Goal: Task Accomplishment & Management: Complete application form

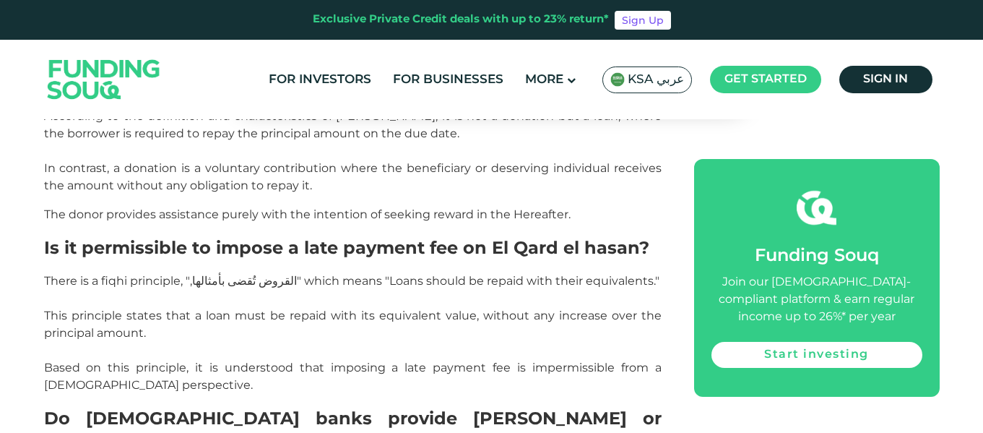
scroll to position [1400, 0]
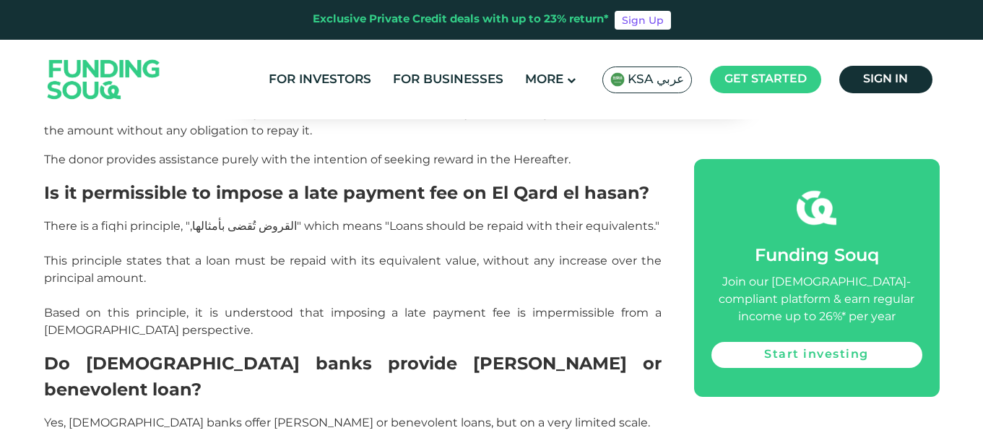
click at [424, 252] on p "There is a fiqhi principle, " القروض تُقضى بأمثالها, " which means "Loans shoul…" at bounding box center [353, 277] width 618 height 121
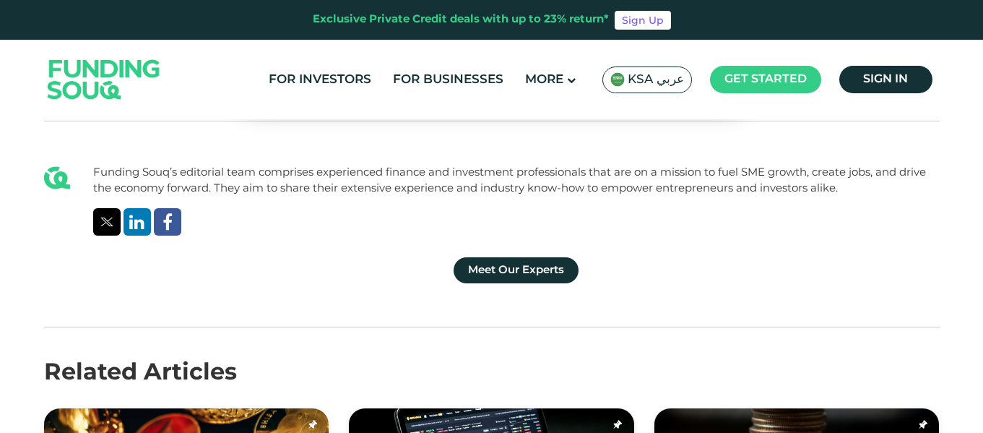
scroll to position [2983, 0]
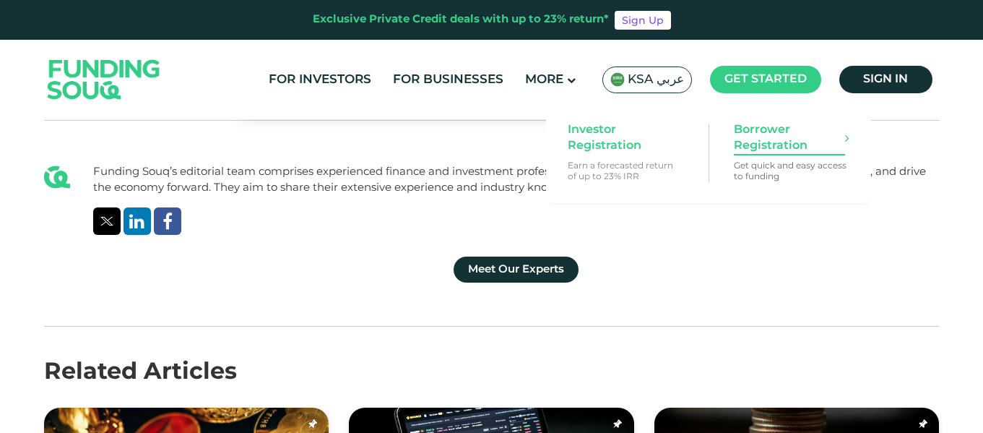
click at [775, 132] on span "Borrower Registration" at bounding box center [789, 138] width 111 height 32
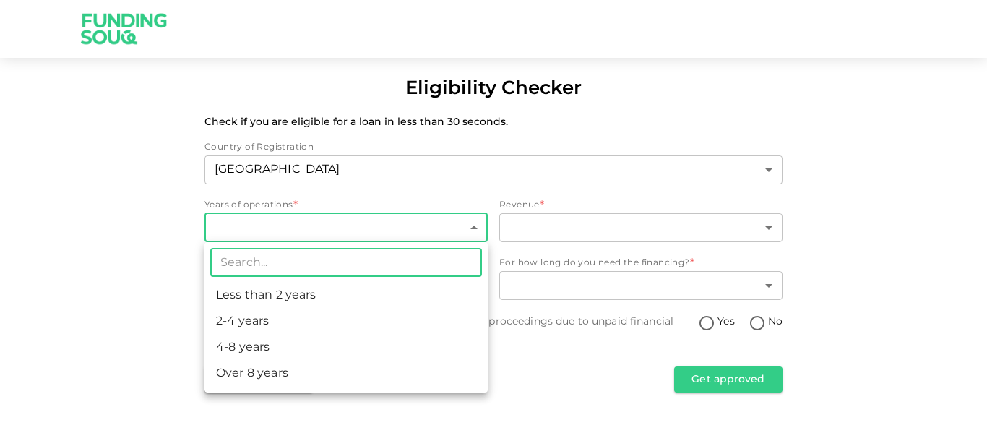
click at [273, 227] on body "Eligibility Checker Check if you are eligible for a loan in less than 30 second…" at bounding box center [493, 216] width 987 height 433
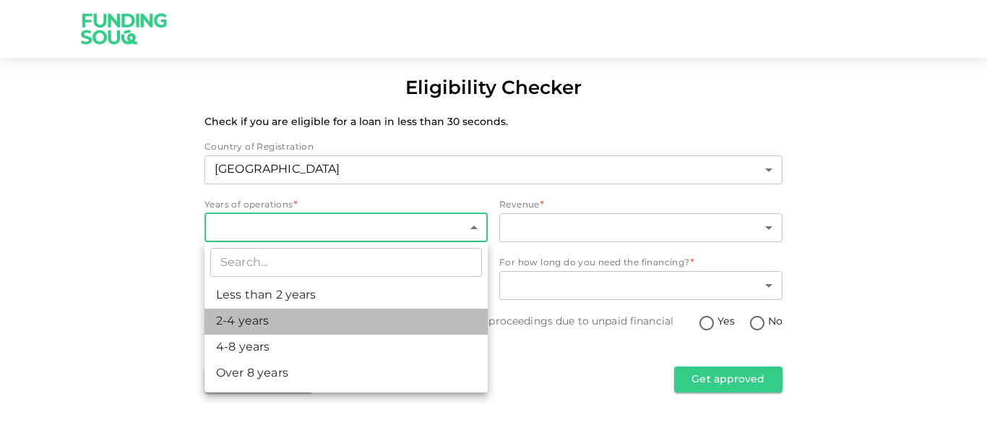
click at [271, 319] on li "2-4 years" at bounding box center [345, 322] width 283 height 26
type input "2"
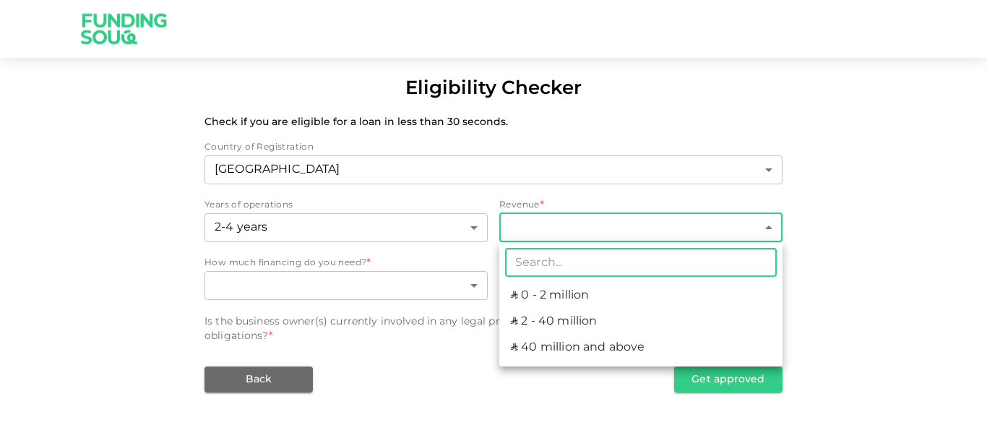
click at [520, 228] on body "Eligibility Checker Check if you are eligible for a loan in less than 30 second…" at bounding box center [493, 216] width 987 height 433
click at [536, 288] on li "ʢ 0 - 2 million" at bounding box center [640, 296] width 283 height 26
type input "1"
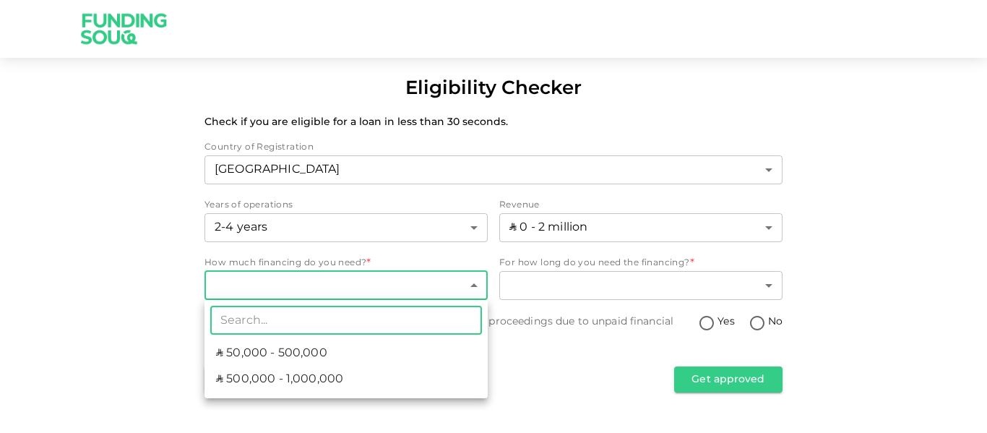
click at [444, 284] on body "Eligibility Checker Check if you are eligible for a loan in less than 30 second…" at bounding box center [493, 216] width 987 height 433
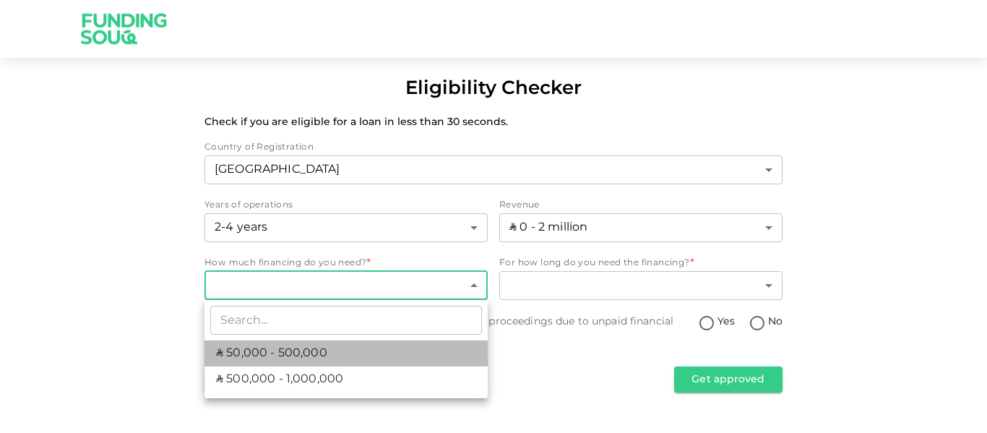
click at [398, 348] on li "ʢ 50,000 - 500,000" at bounding box center [345, 353] width 283 height 26
type input "1"
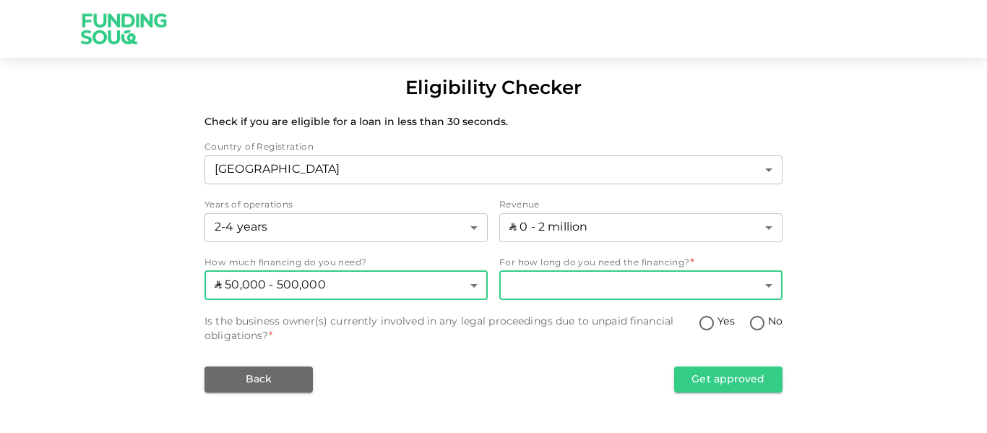
click at [540, 283] on body "Eligibility Checker Check if you are eligible for a loan in less than 30 second…" at bounding box center [493, 216] width 987 height 433
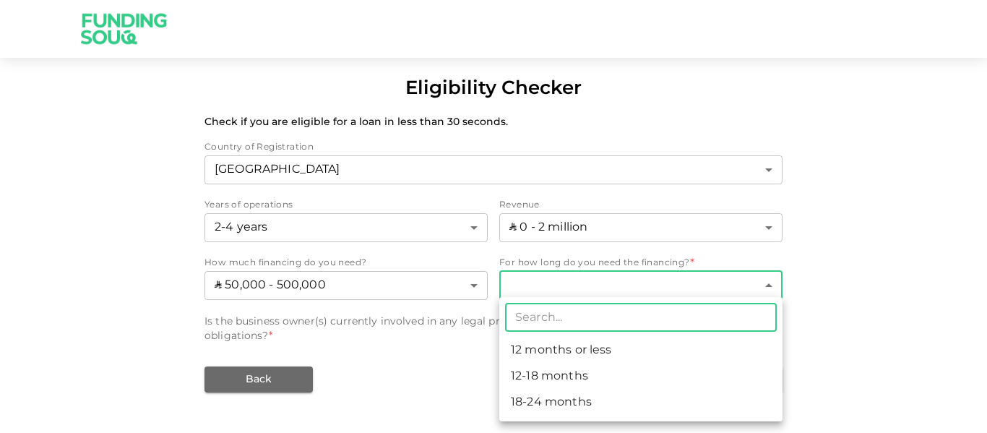
click at [551, 371] on li "12-18 months" at bounding box center [640, 376] width 283 height 26
type input "2"
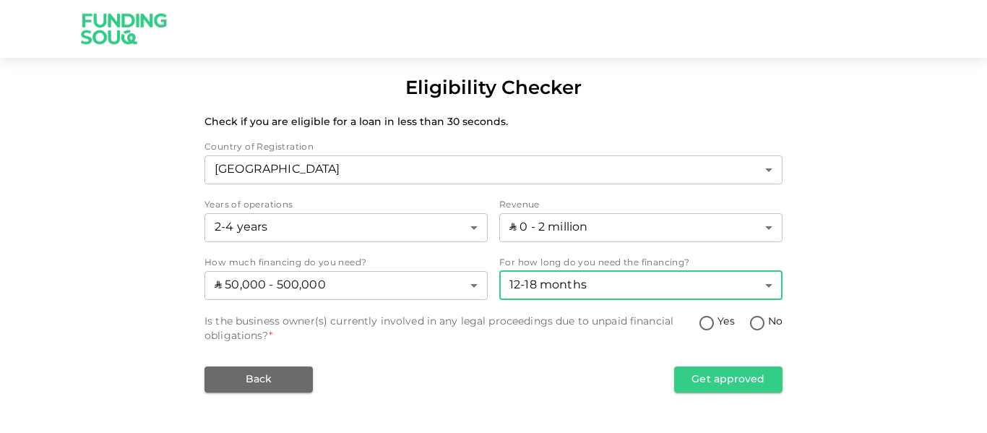
click at [754, 328] on input "No" at bounding box center [757, 324] width 22 height 20
radio input "true"
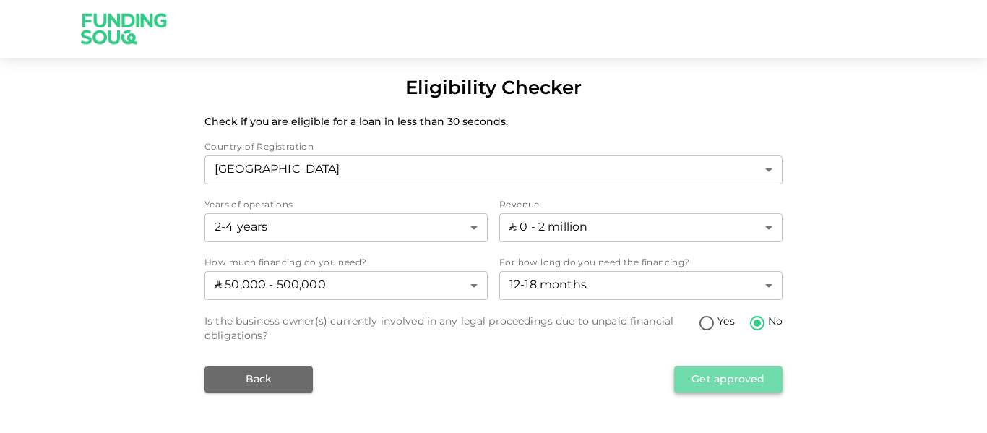
click at [742, 376] on button "Get approved" at bounding box center [728, 379] width 108 height 26
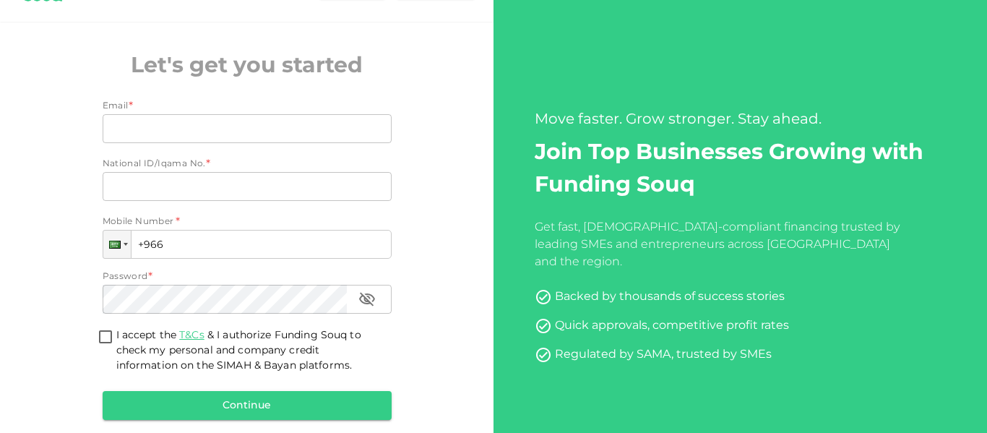
scroll to position [107, 0]
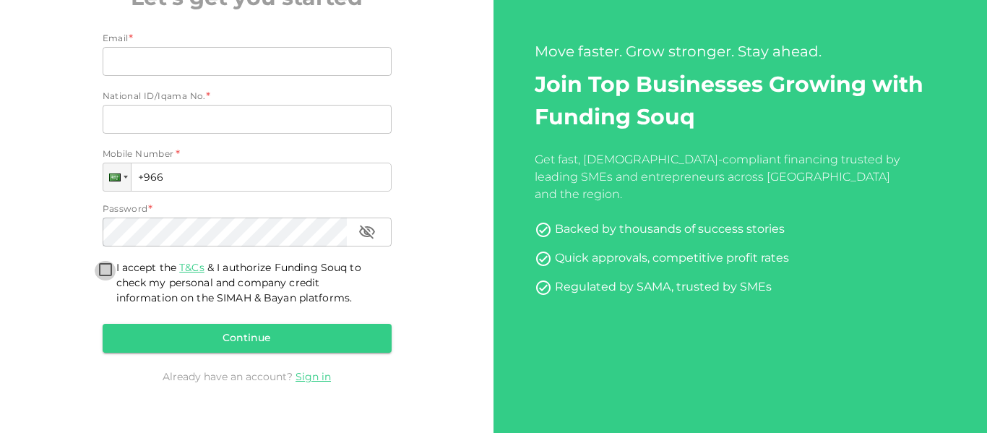
click at [106, 268] on input "I accept the T&Cs & I authorize Funding Souq to check my personal and company c…" at bounding box center [106, 271] width 22 height 20
checkbox input "true"
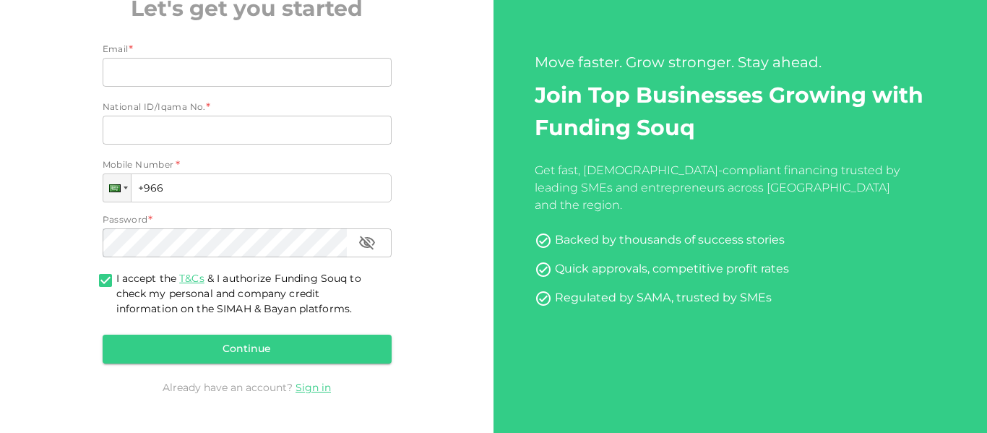
scroll to position [95, 0]
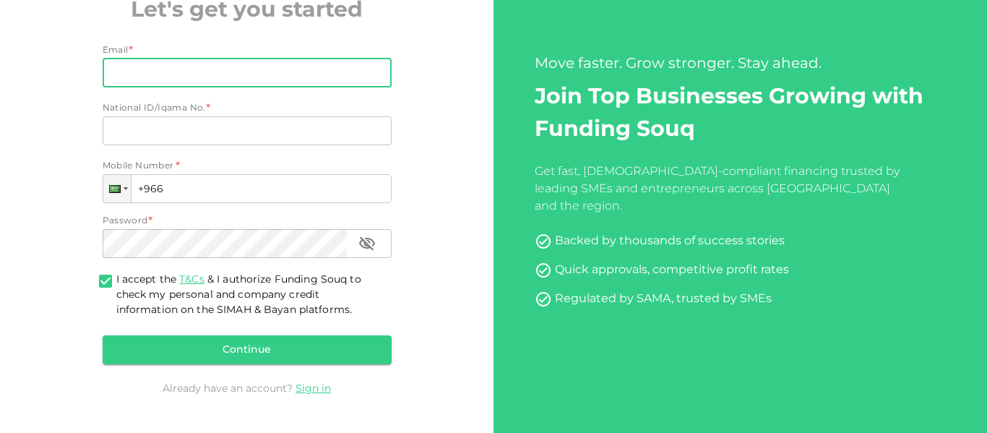
click at [161, 77] on input "Email" at bounding box center [239, 73] width 273 height 29
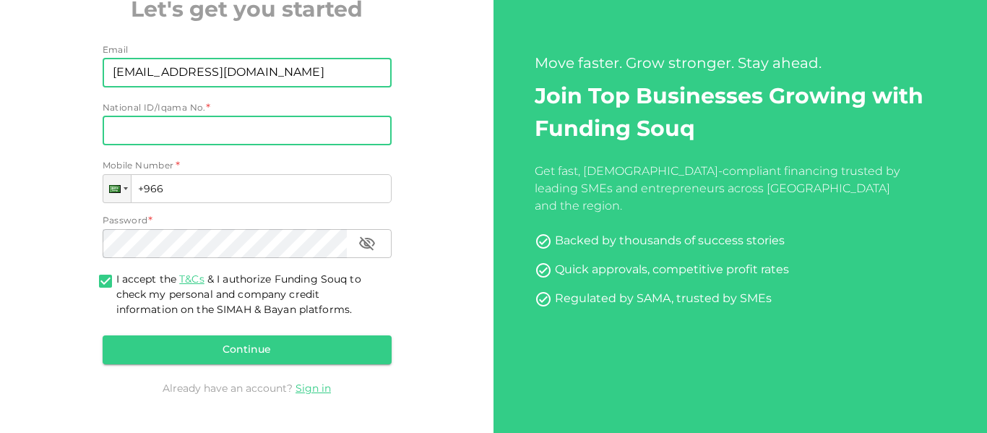
type input "gazisaad13@gmail.com"
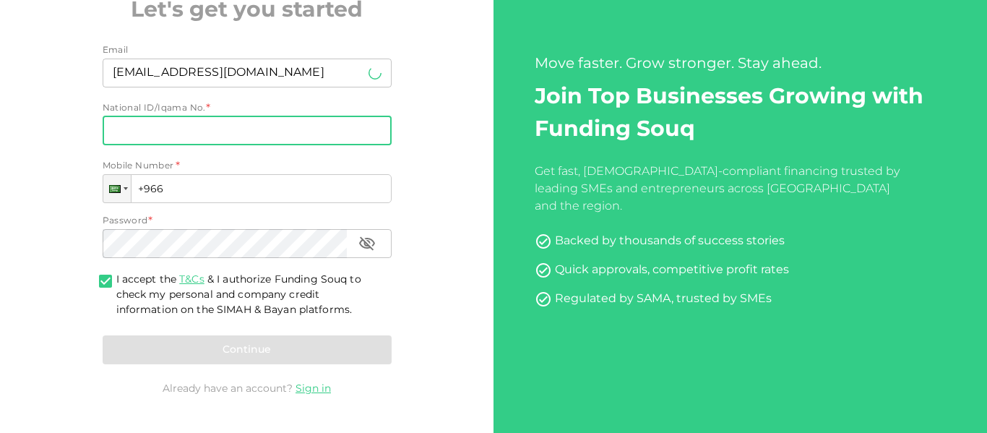
click at [197, 123] on input "National ID/Iqama No." at bounding box center [247, 130] width 289 height 29
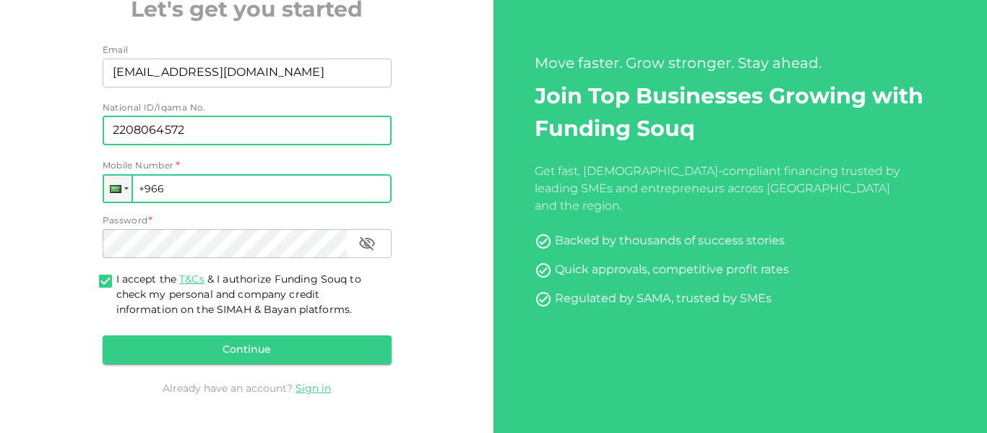
type input "2208064572"
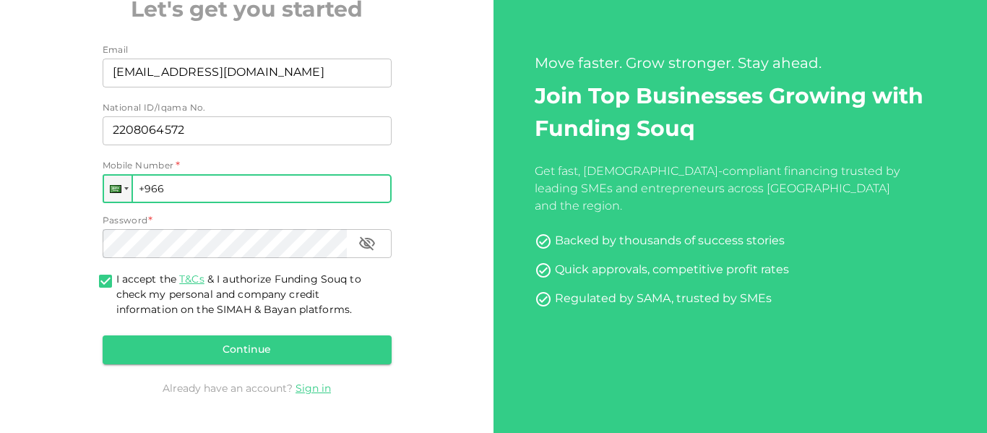
click at [199, 192] on input "+966" at bounding box center [247, 188] width 289 height 29
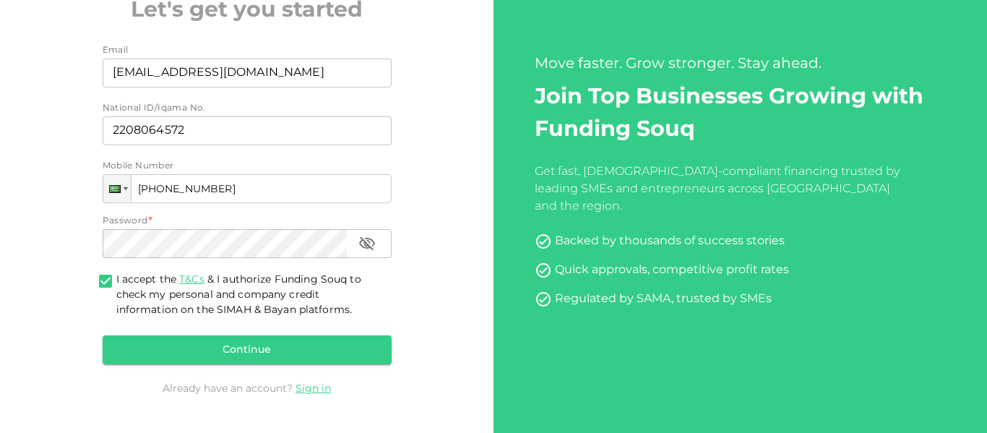
type input "+966 502 497 092"
click at [182, 242] on div "Password * Password Password" at bounding box center [247, 238] width 289 height 46
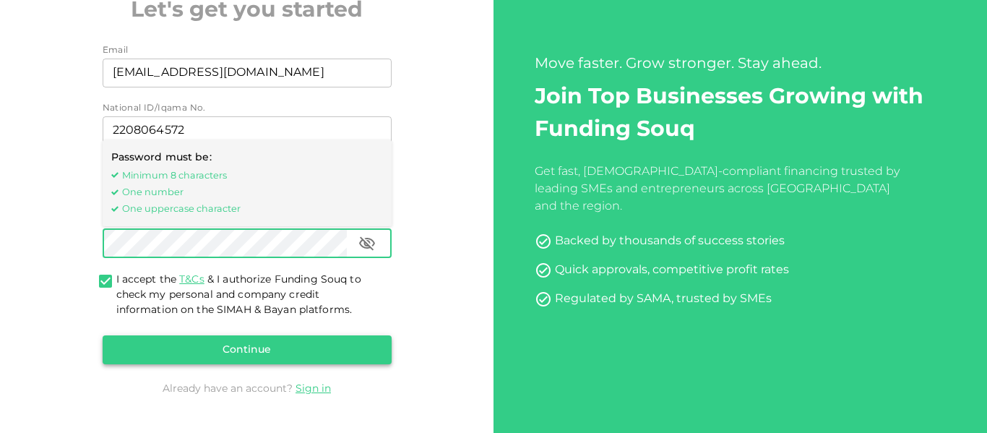
click at [267, 348] on button "Continue" at bounding box center [247, 349] width 289 height 29
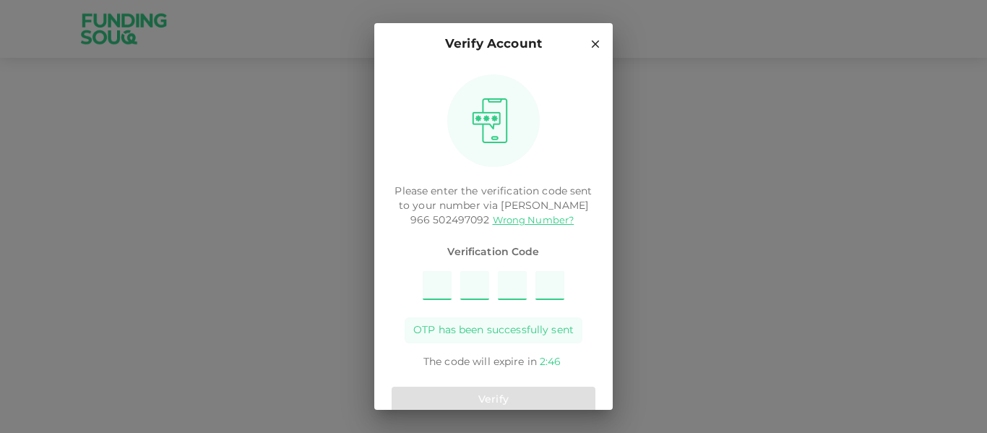
type input "8"
type input "7"
type input "4"
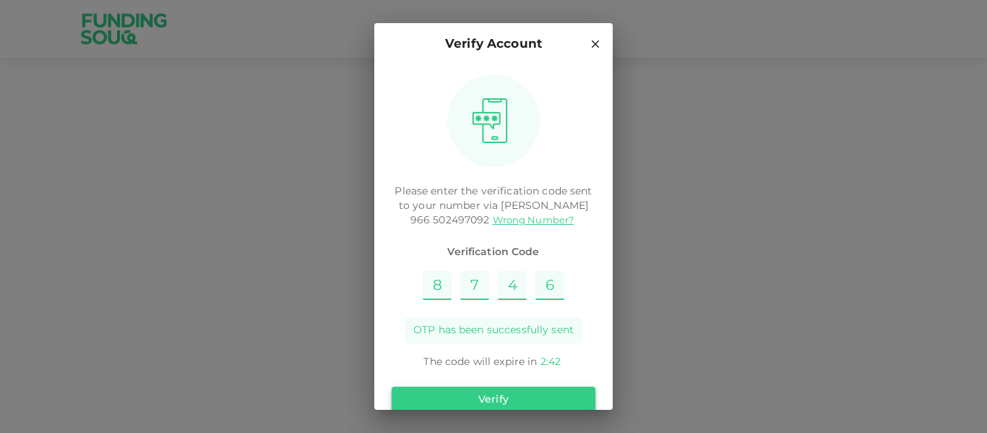
type input "6"
click at [509, 401] on button "Verify" at bounding box center [494, 400] width 204 height 26
